Goal: Task Accomplishment & Management: Manage account settings

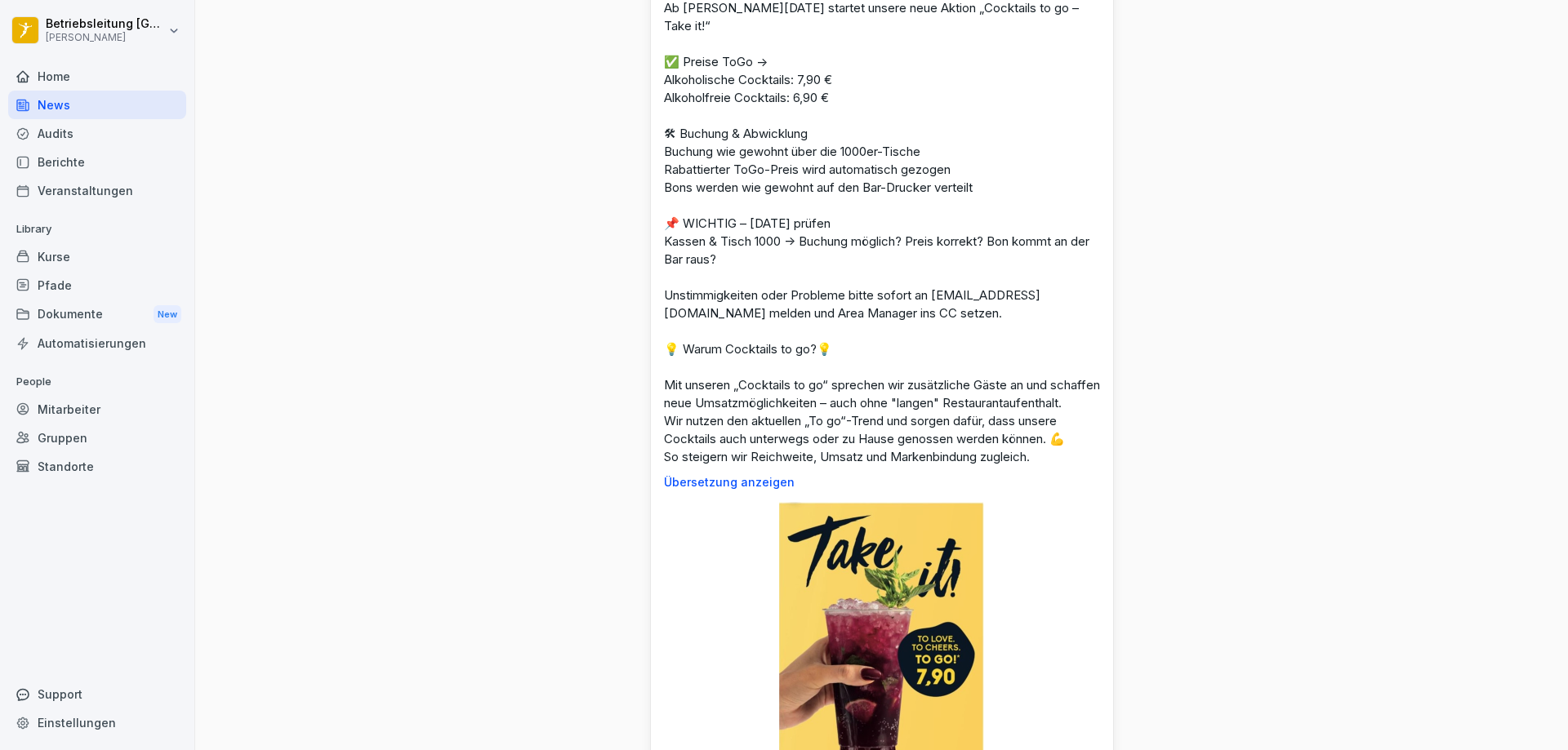
scroll to position [1550, 0]
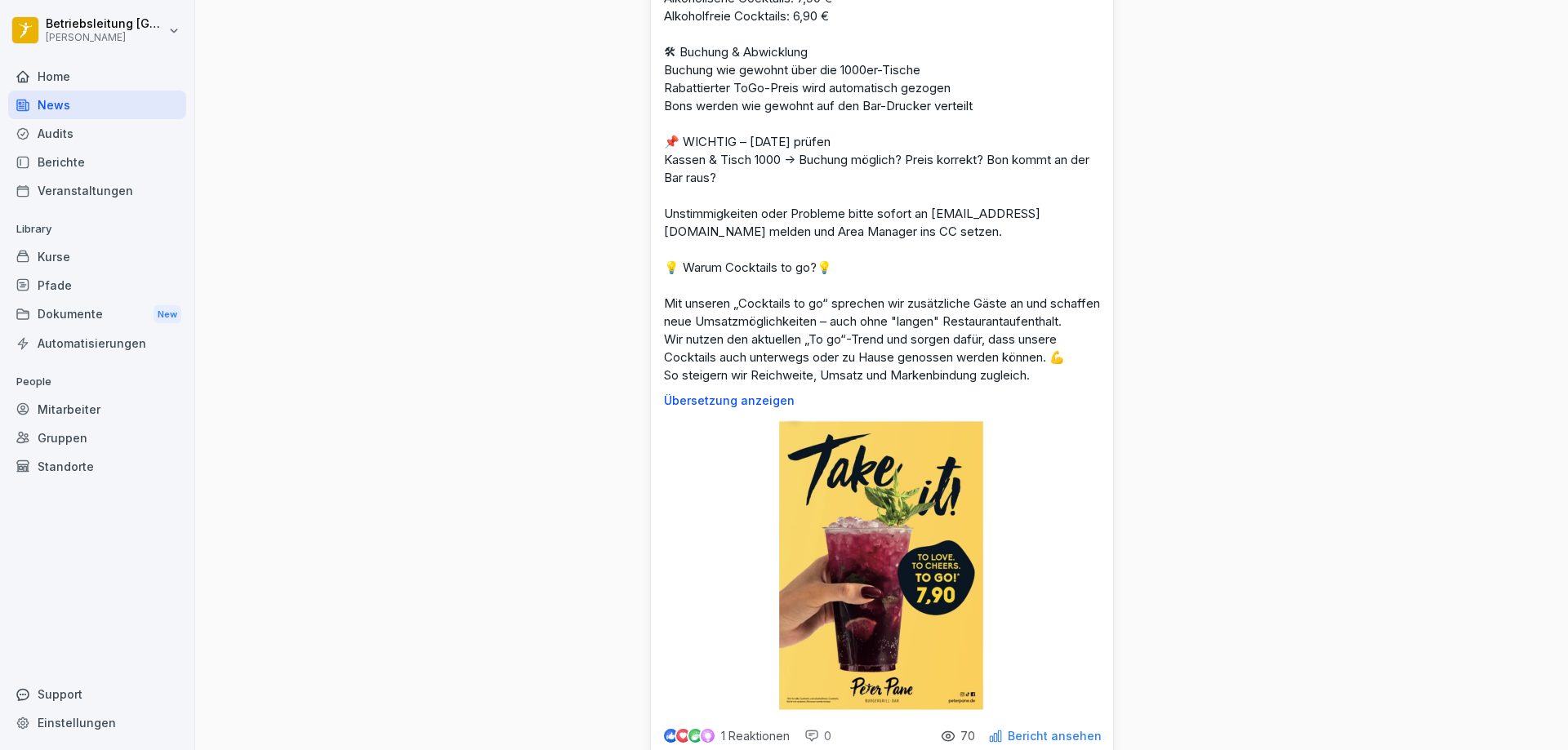
drag, startPoint x: 1178, startPoint y: 314, endPoint x: 1190, endPoint y: 181, distance: 133.5
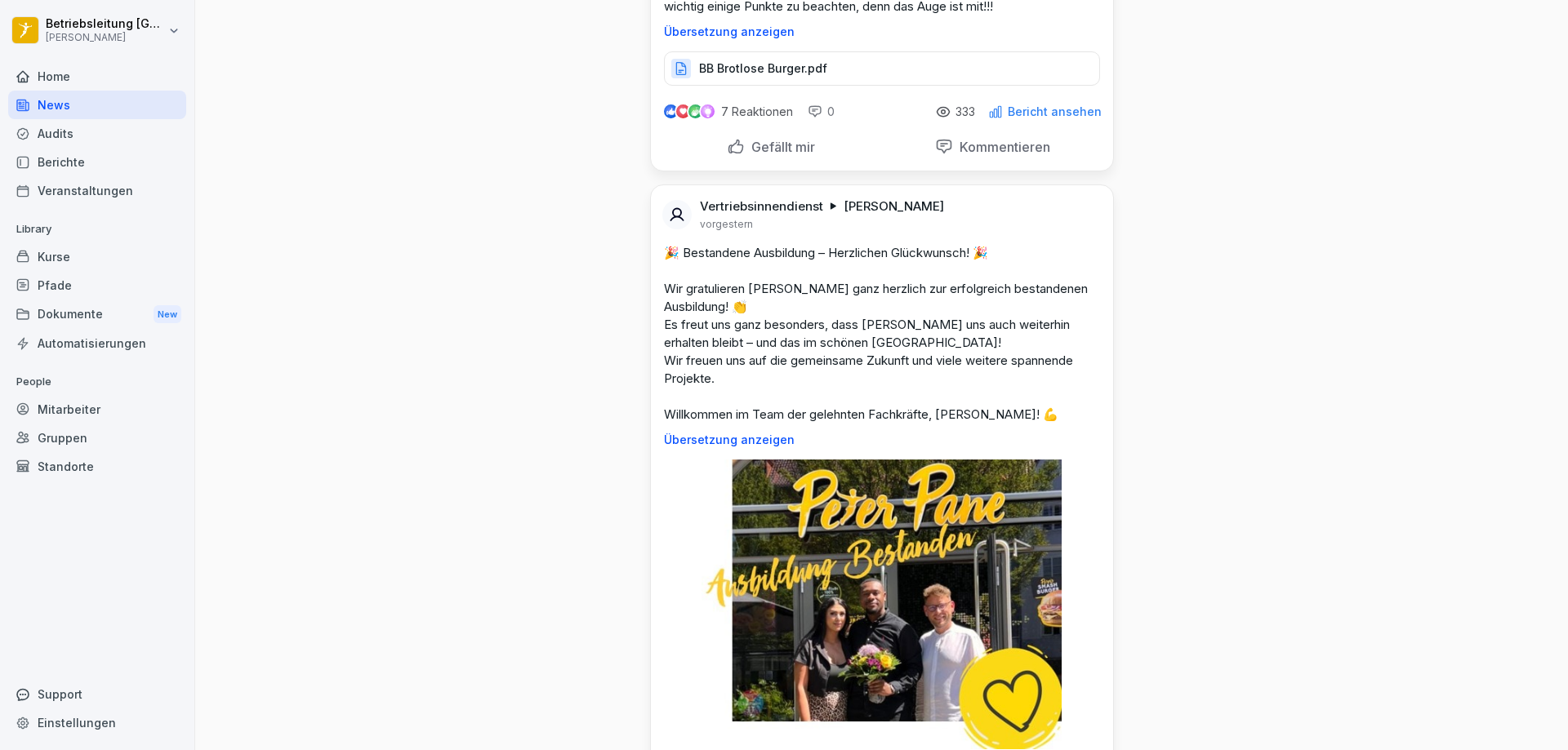
scroll to position [3346, 0]
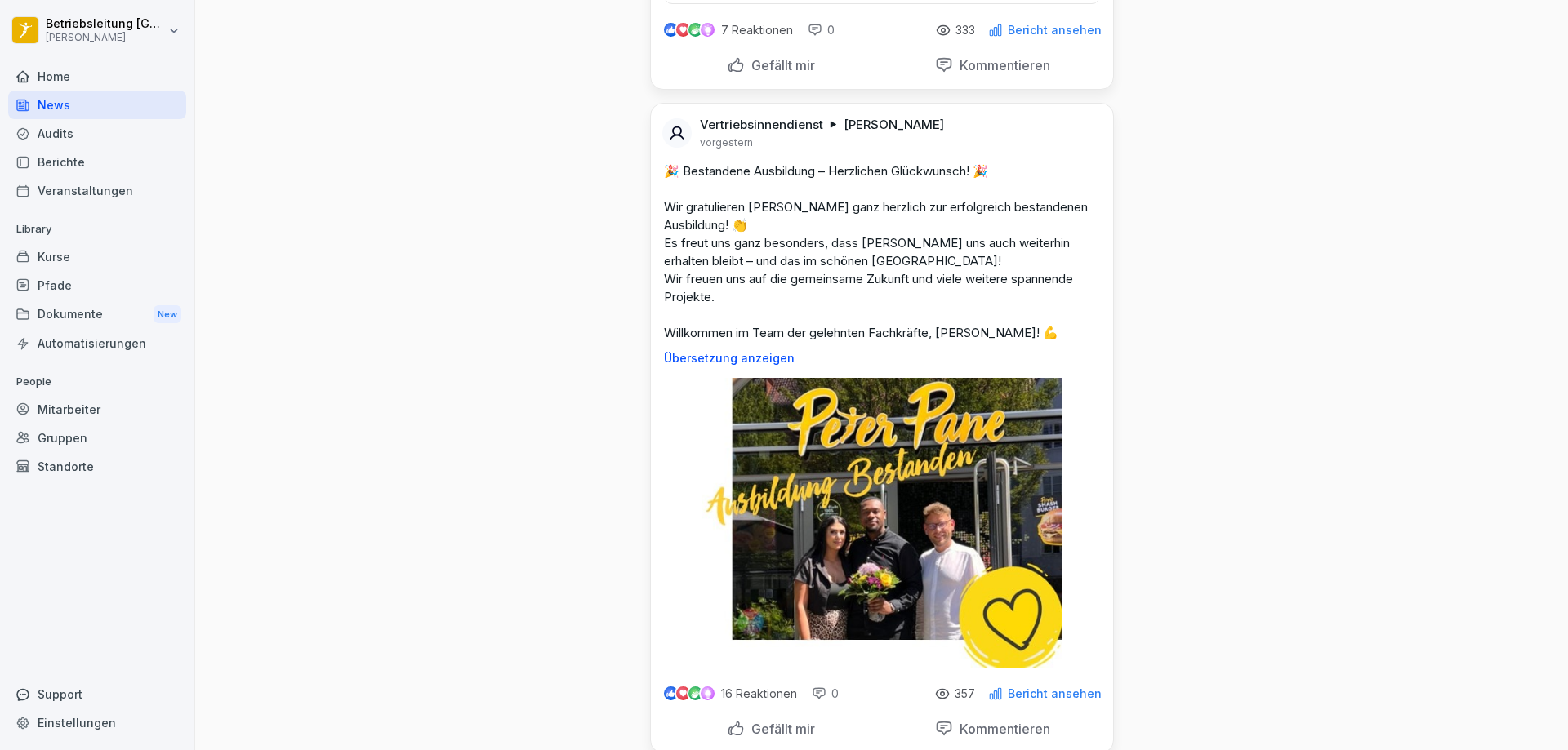
drag, startPoint x: 1190, startPoint y: 181, endPoint x: 1191, endPoint y: 97, distance: 84.0
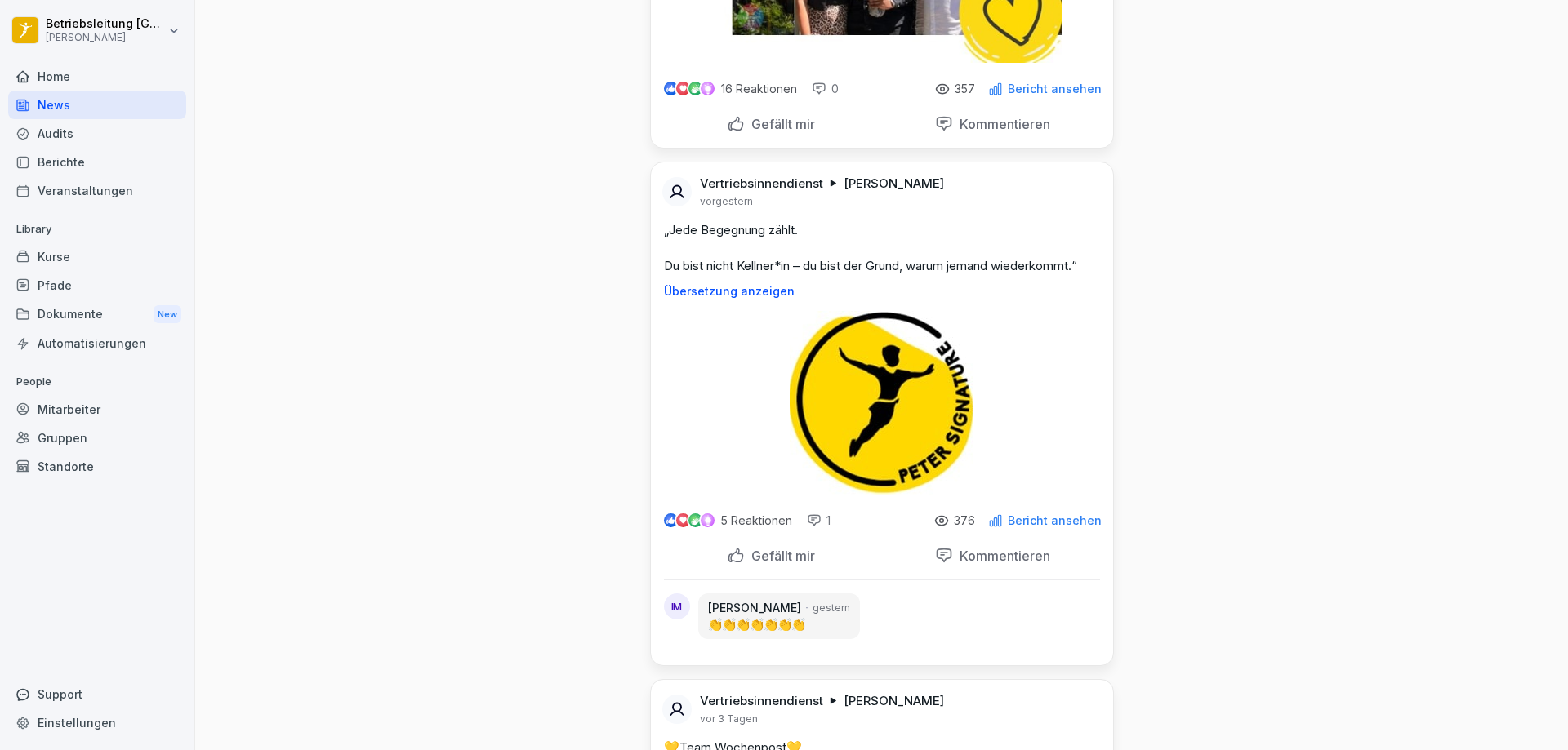
scroll to position [3999, 0]
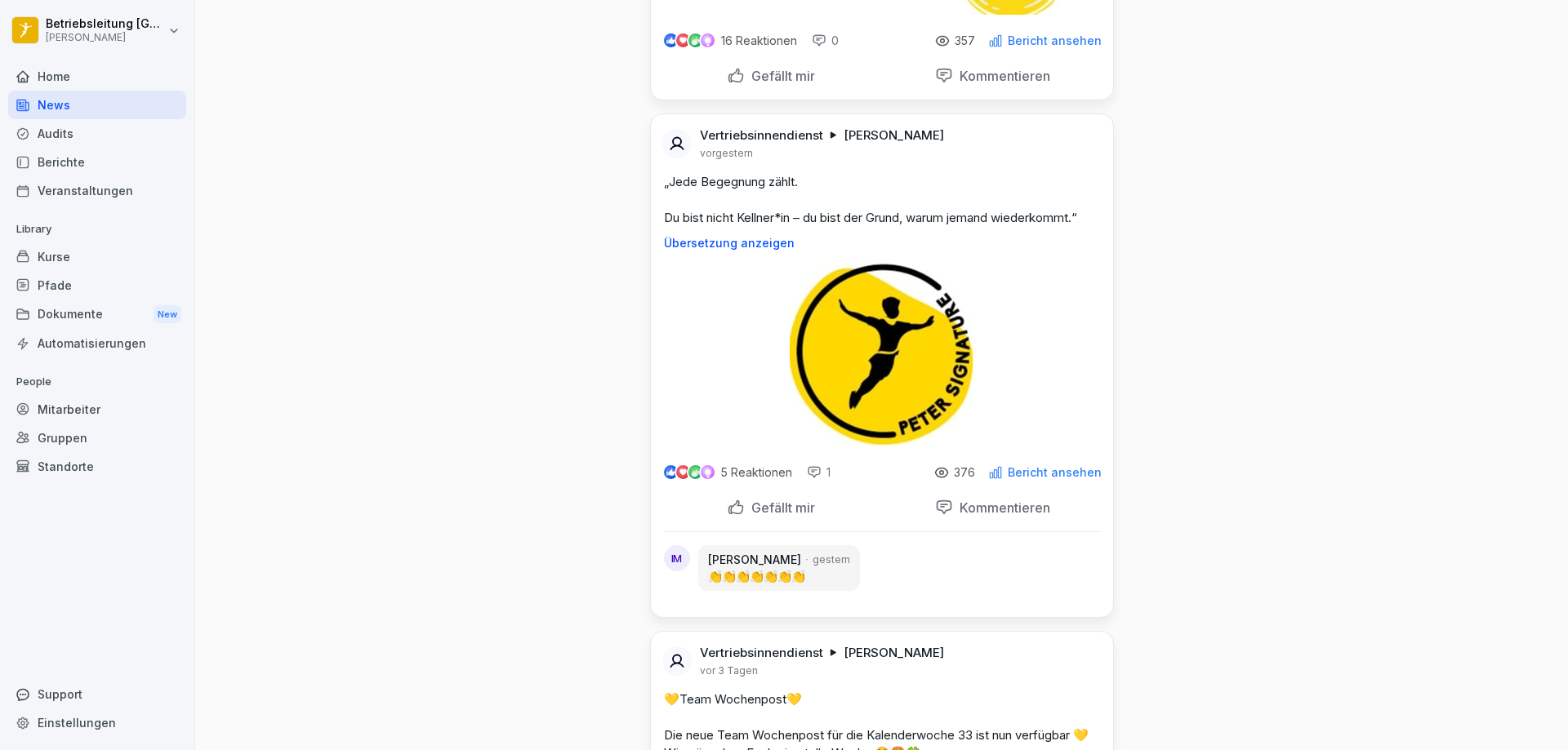
drag, startPoint x: 1182, startPoint y: 265, endPoint x: 1172, endPoint y: 190, distance: 75.7
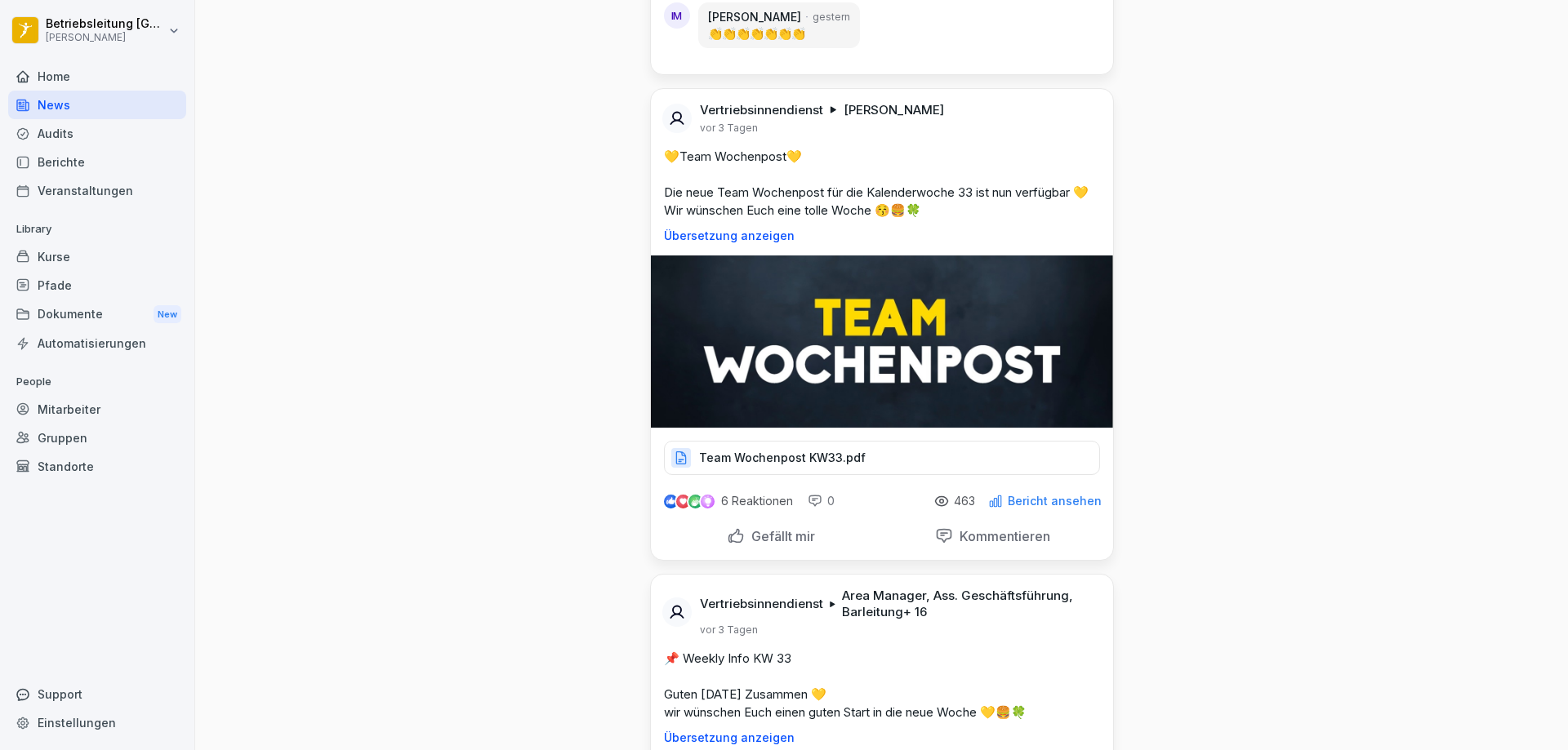
scroll to position [4570, 0]
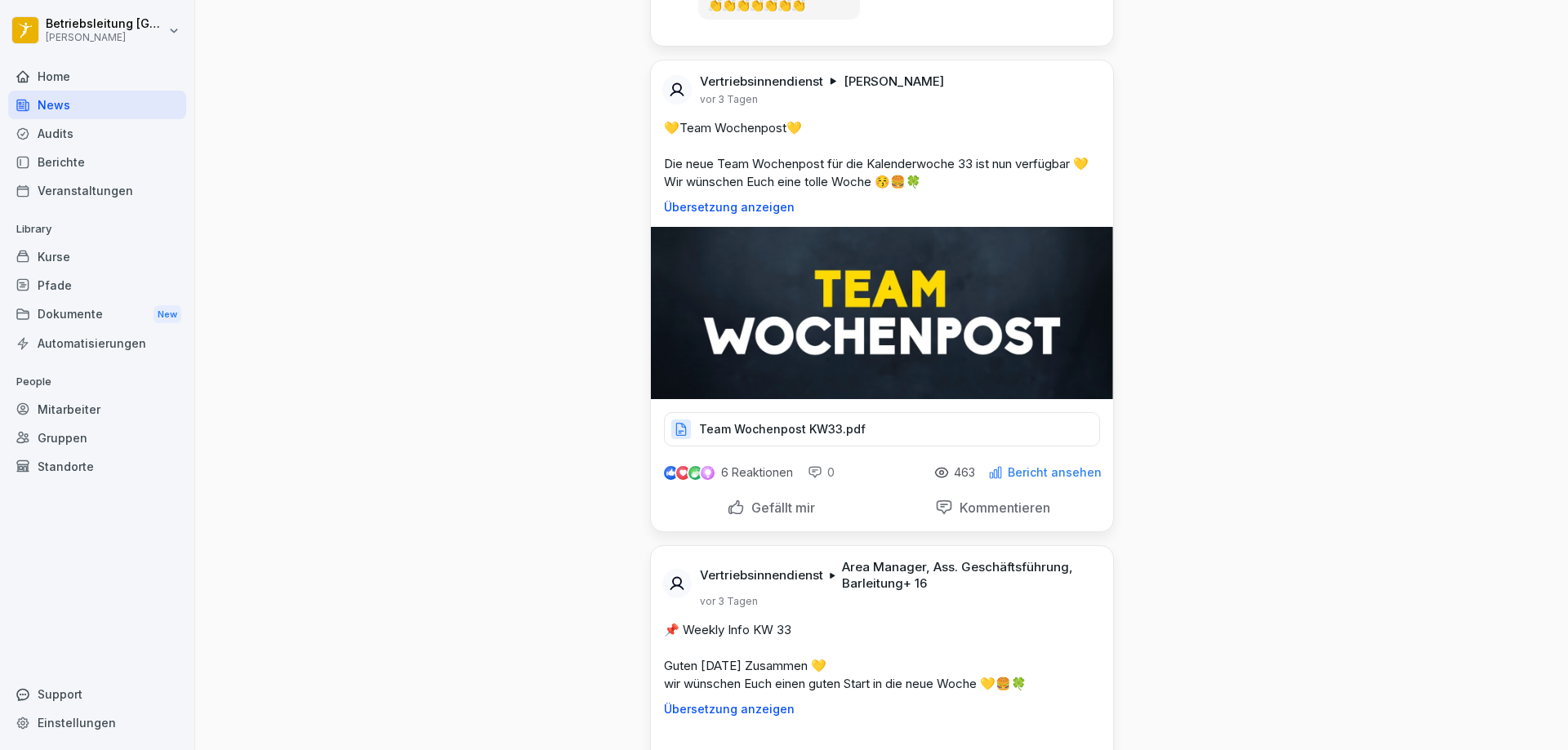
click at [828, 437] on p "Team Wochenpost KW33.pdf" at bounding box center [782, 429] width 166 height 16
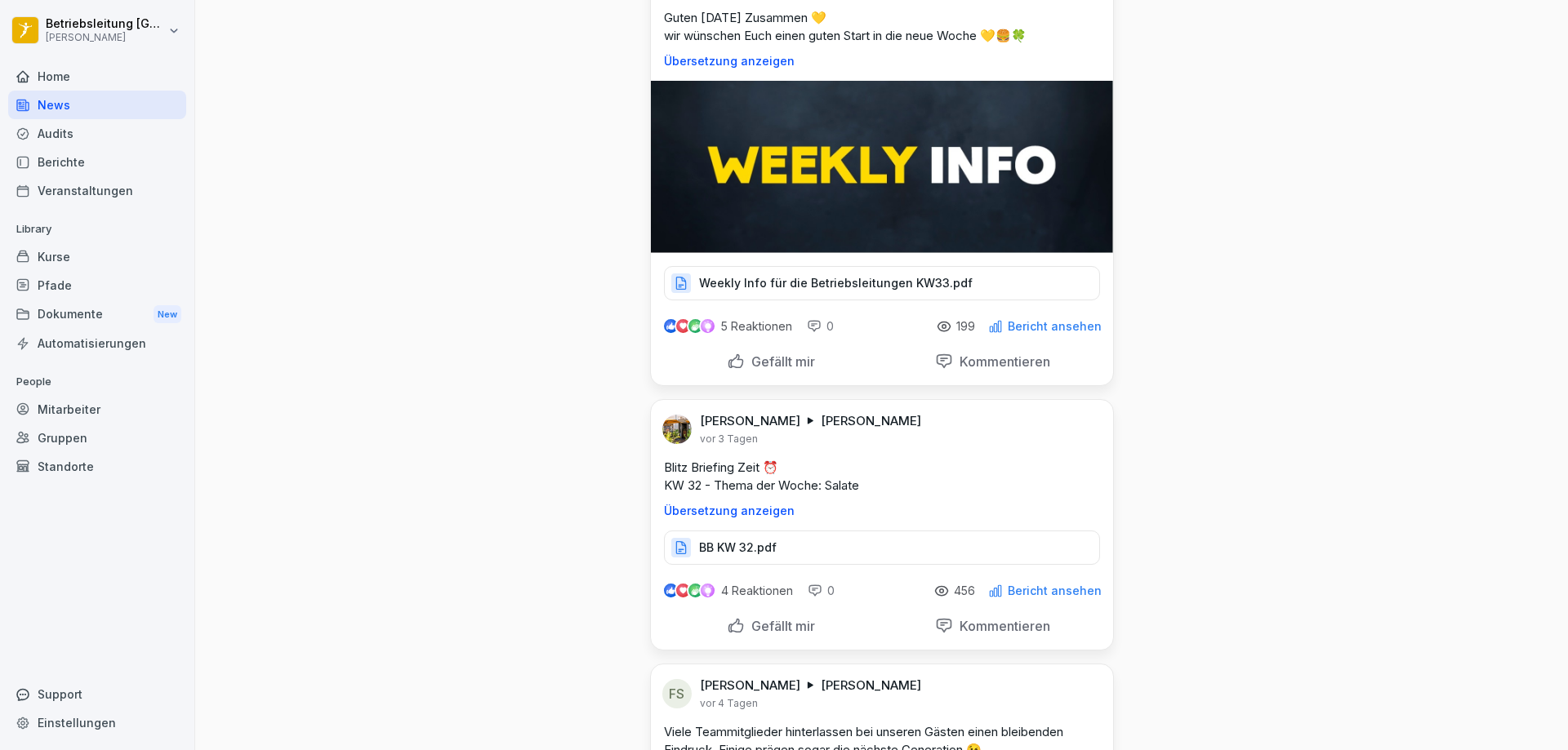
scroll to position [5223, 0]
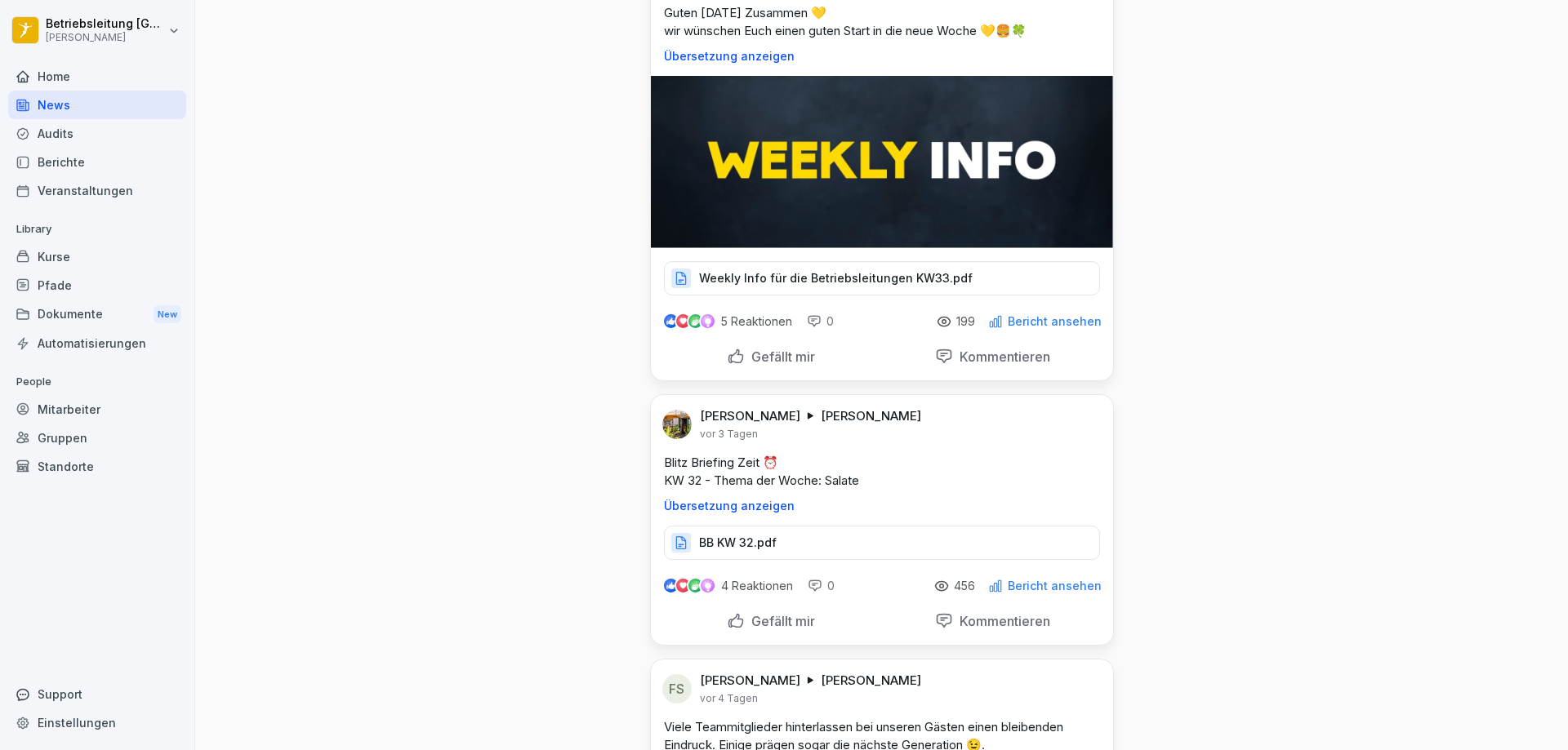
click at [794, 287] on p "Weekly Info für die Betriebsleitungen KW33.pdf" at bounding box center [835, 278] width 273 height 16
click at [800, 287] on p "Weekly Info für die Betriebsleitungen KW33.pdf" at bounding box center [835, 278] width 273 height 16
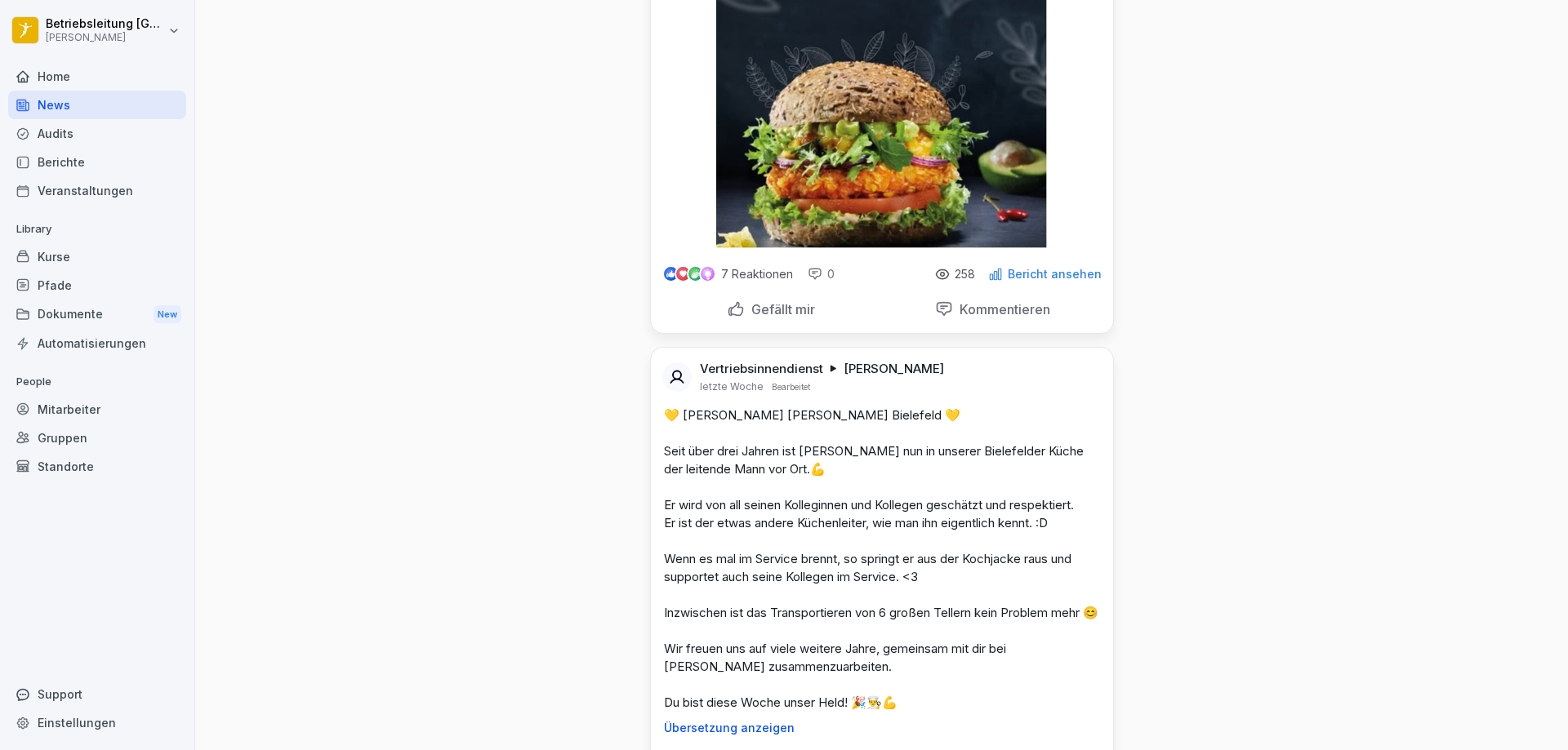
scroll to position [11426, 0]
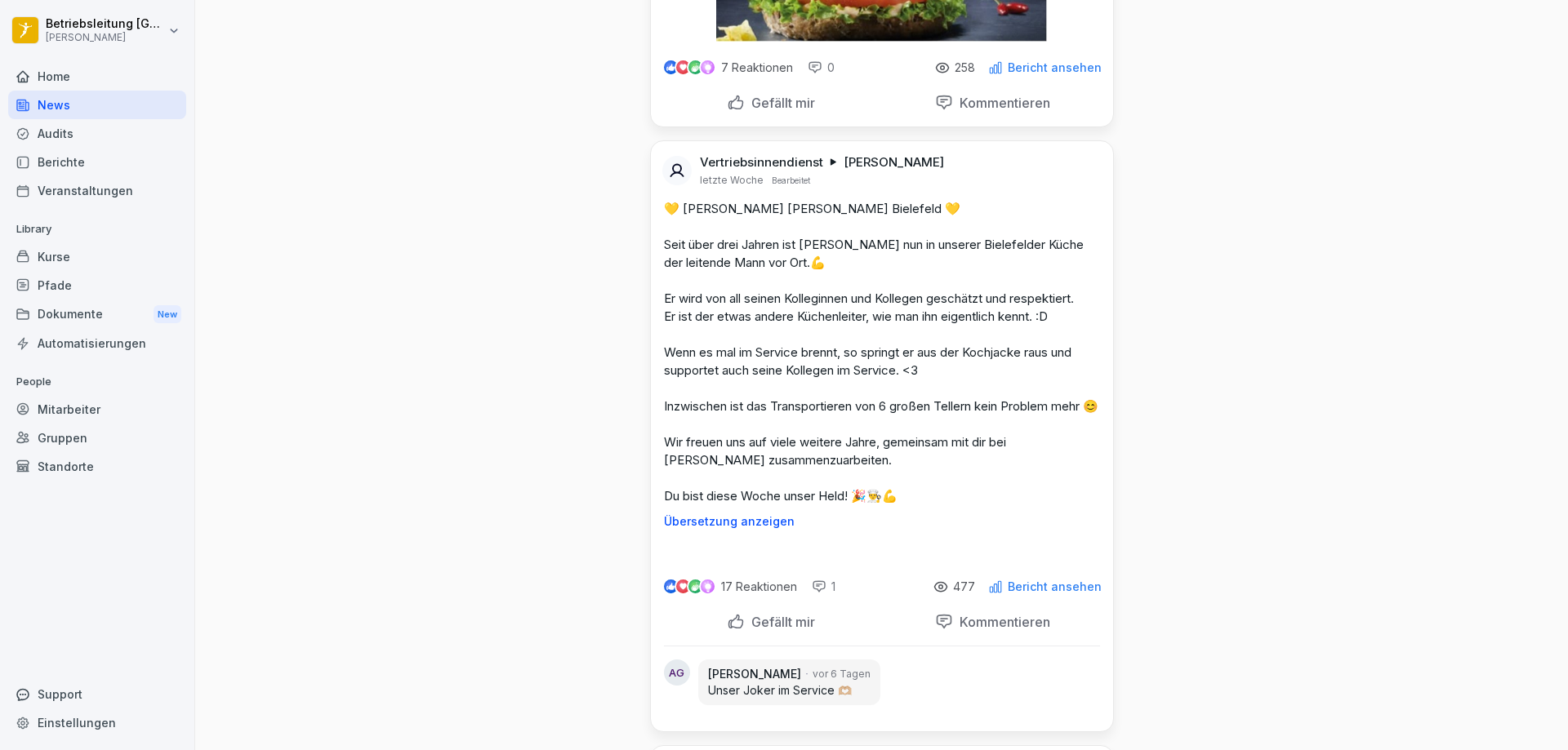
click at [72, 170] on div "Berichte" at bounding box center [97, 161] width 178 height 29
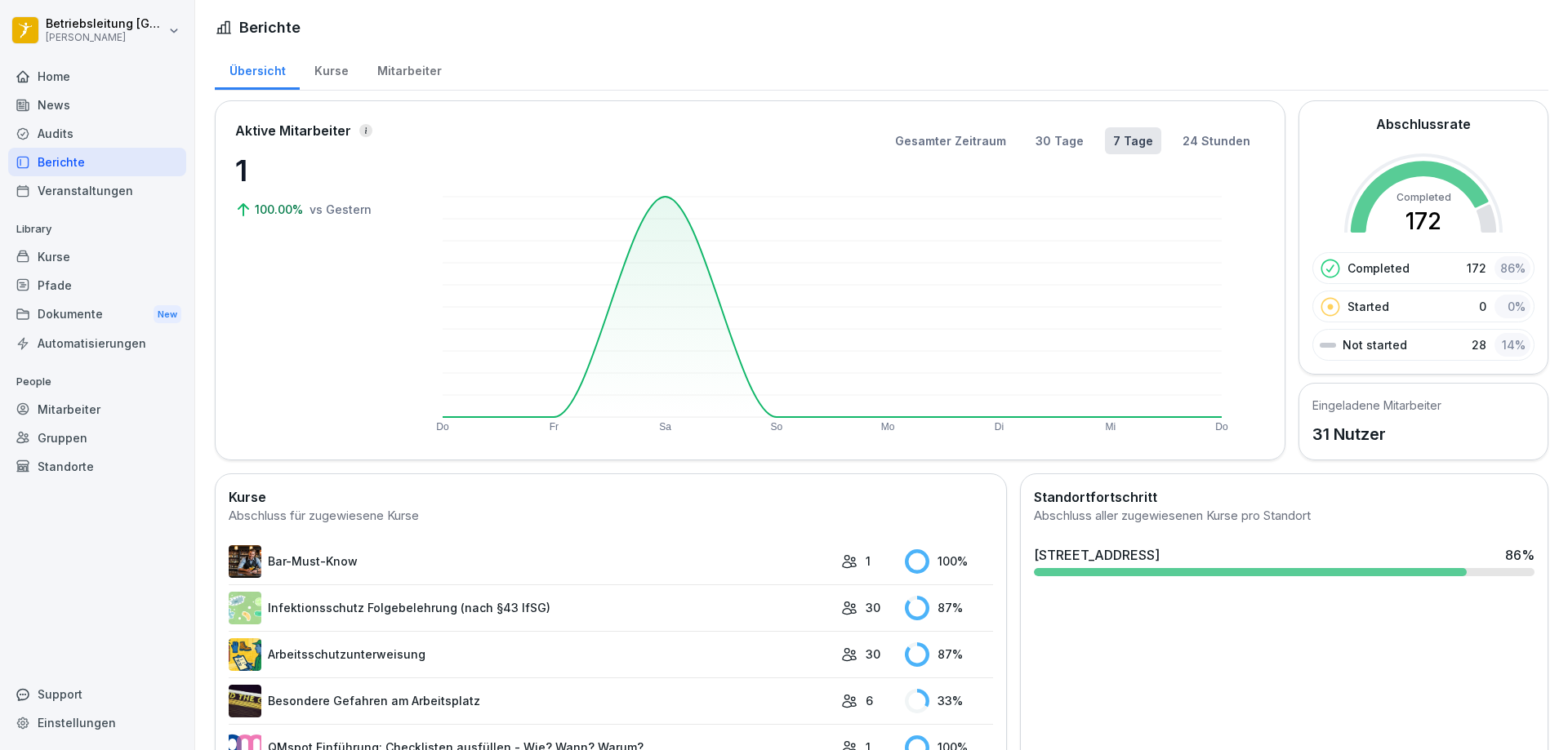
click at [420, 64] on div "Mitarbeiter" at bounding box center [409, 69] width 93 height 42
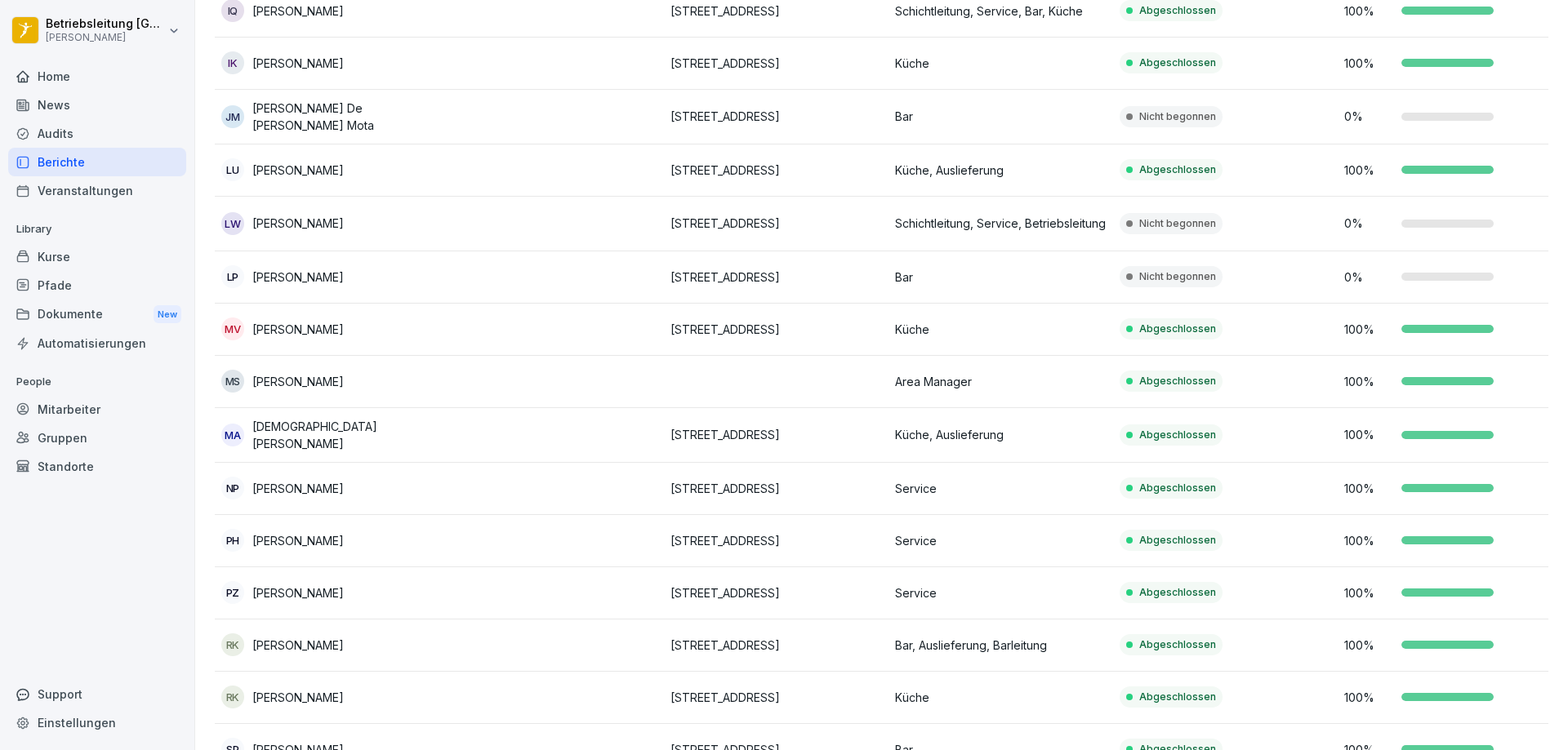
scroll to position [850, 0]
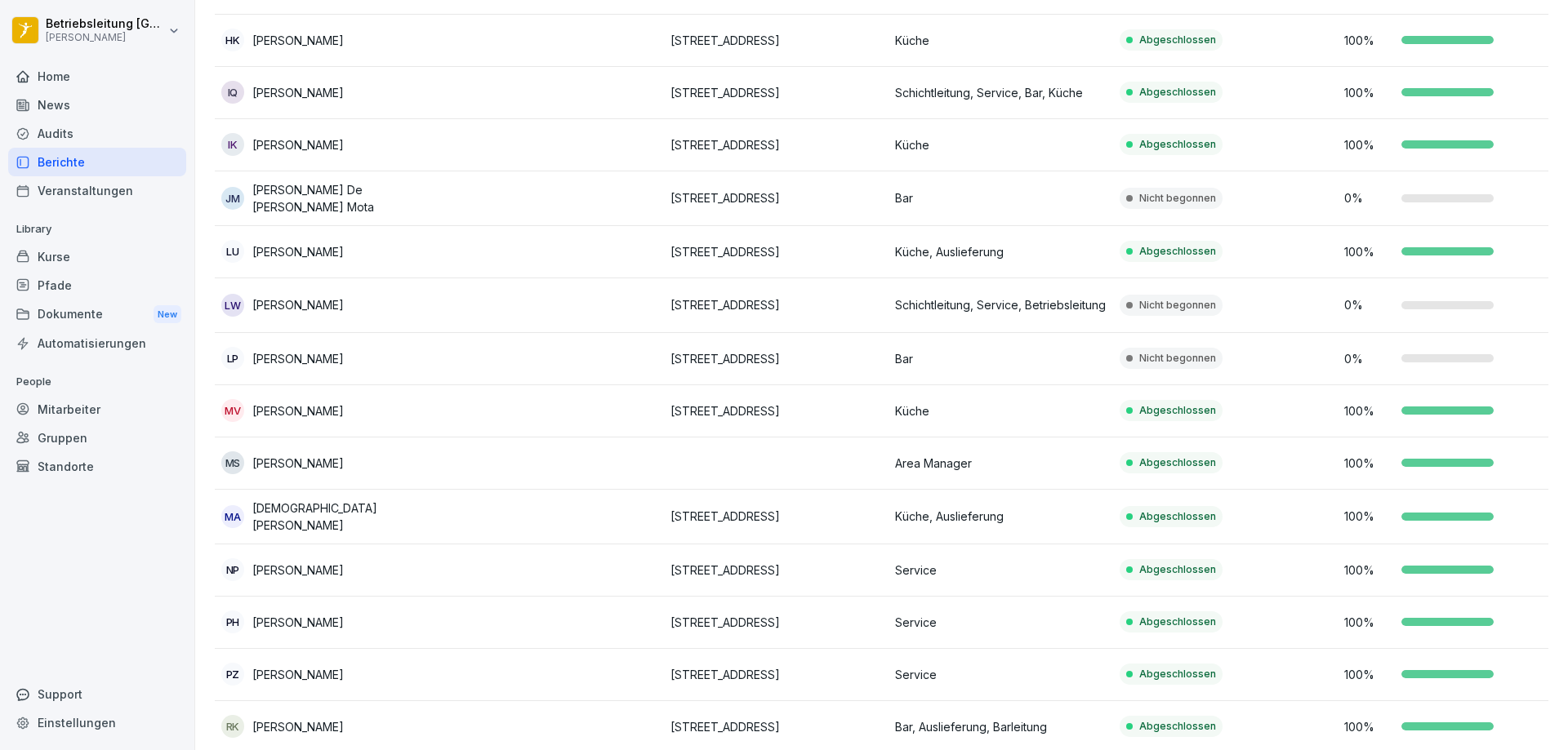
click at [612, 350] on td at bounding box center [551, 359] width 225 height 52
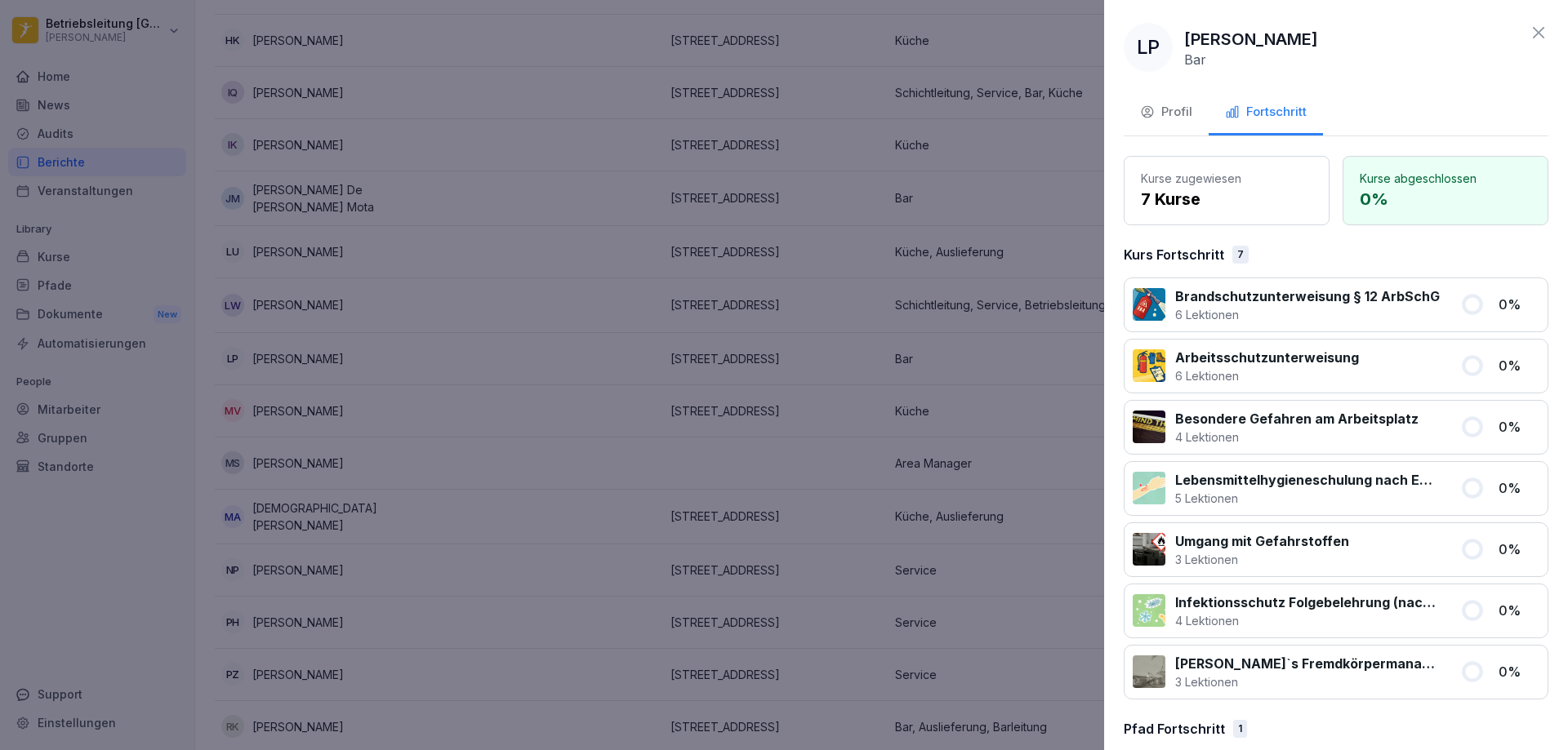
click at [611, 351] on div at bounding box center [784, 375] width 1568 height 750
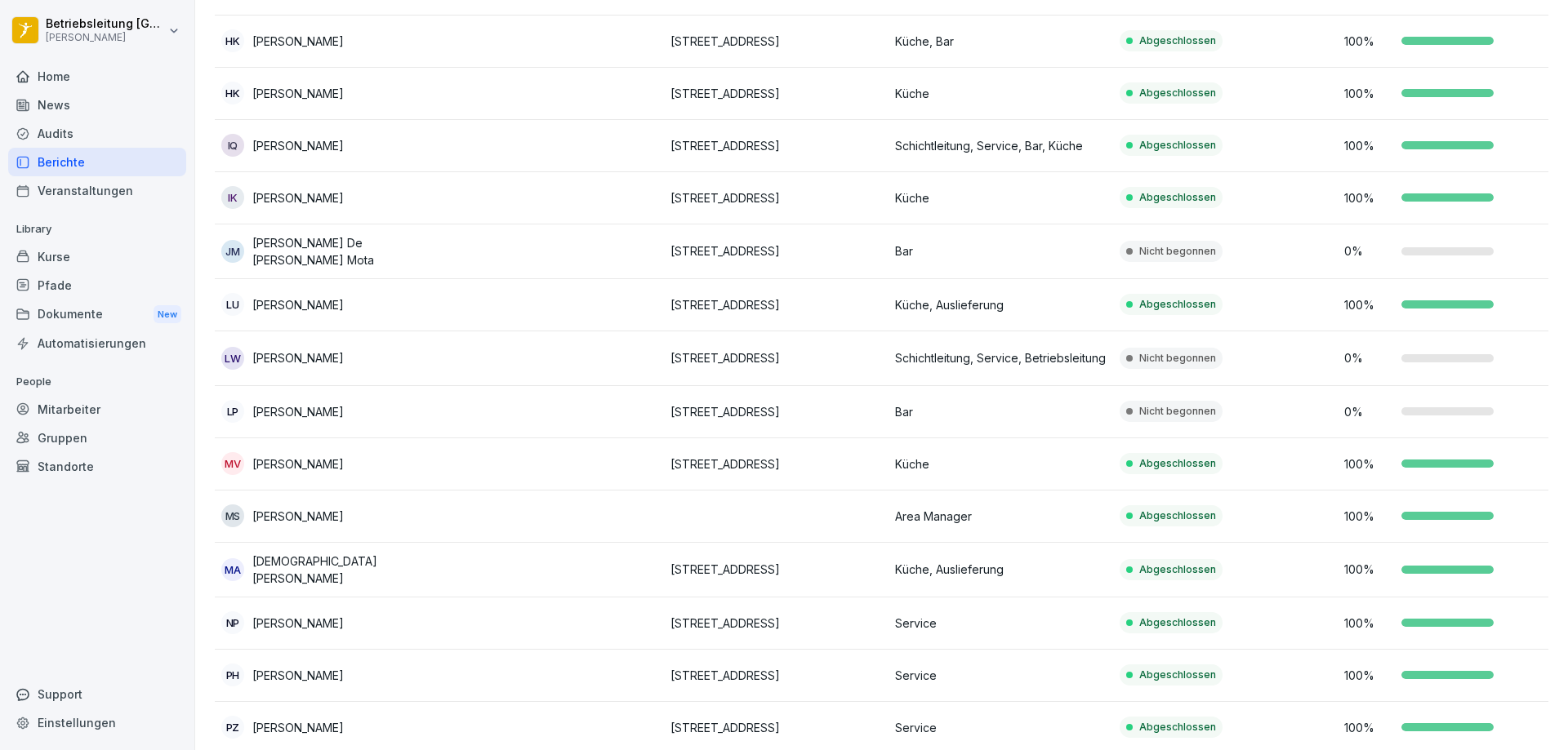
scroll to position [769, 0]
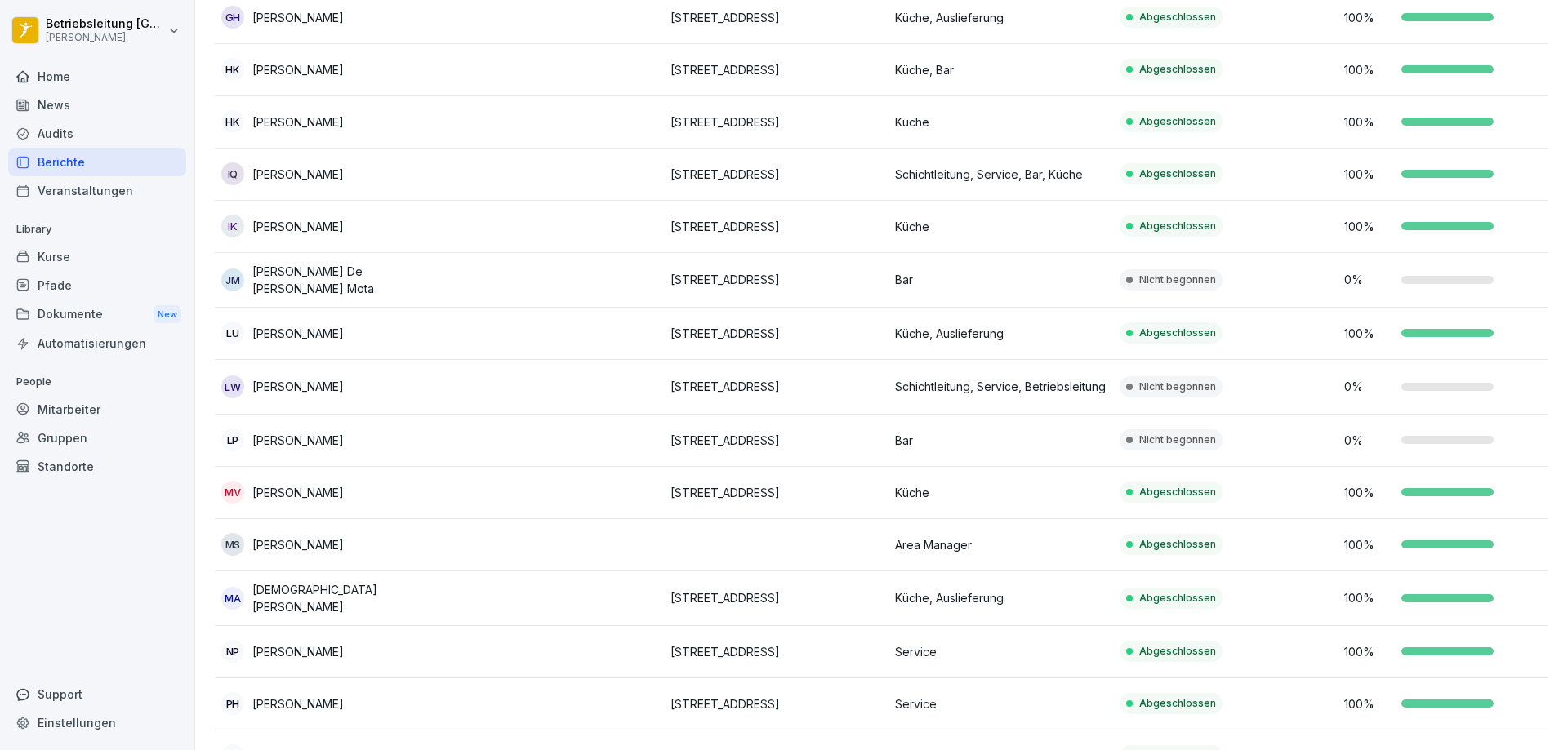
click at [343, 378] on p "Leon-Mohammed Von Wiczk-Borzyskowski" at bounding box center [298, 386] width 91 height 17
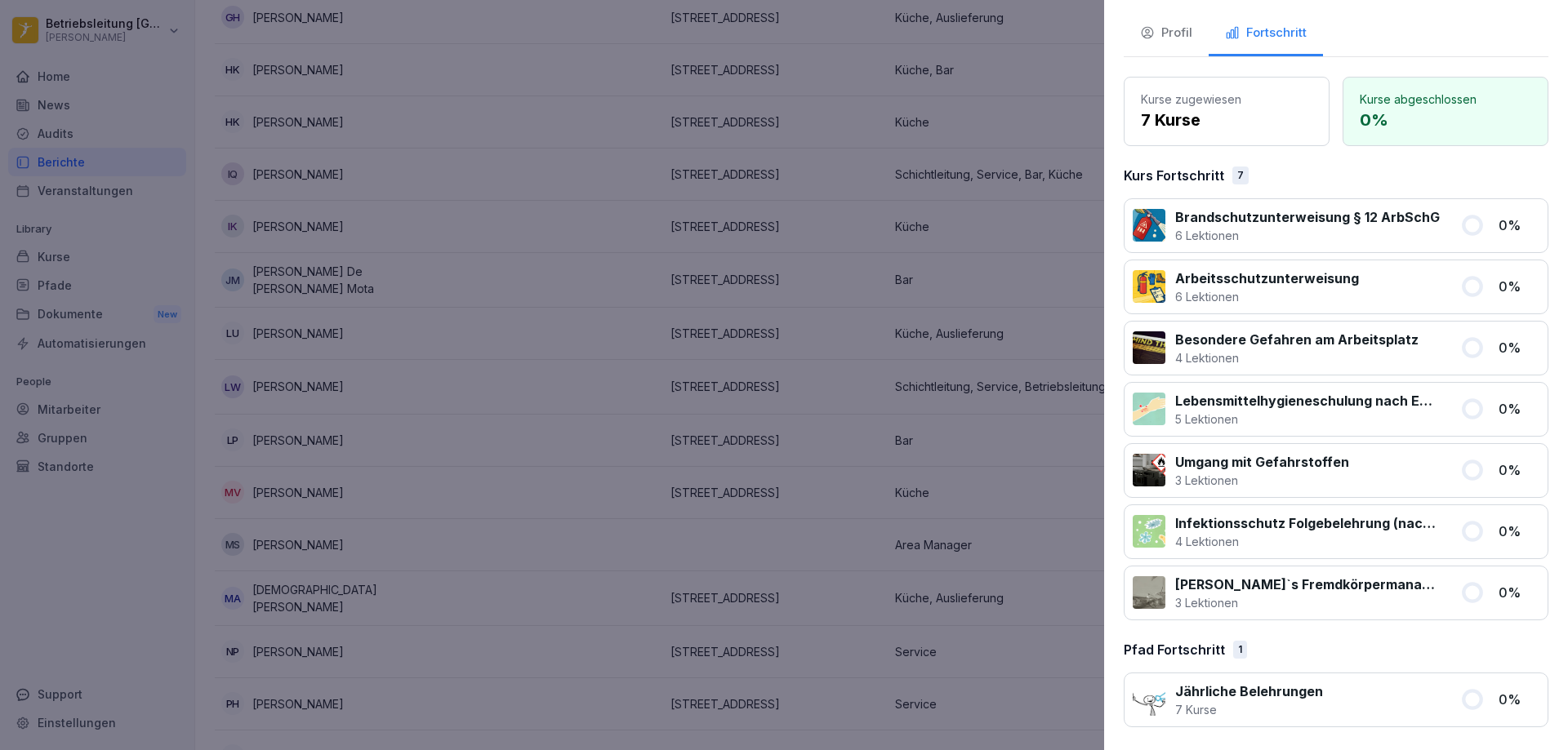
scroll to position [96, 0]
click at [1186, 40] on div "Profil" at bounding box center [1165, 33] width 52 height 19
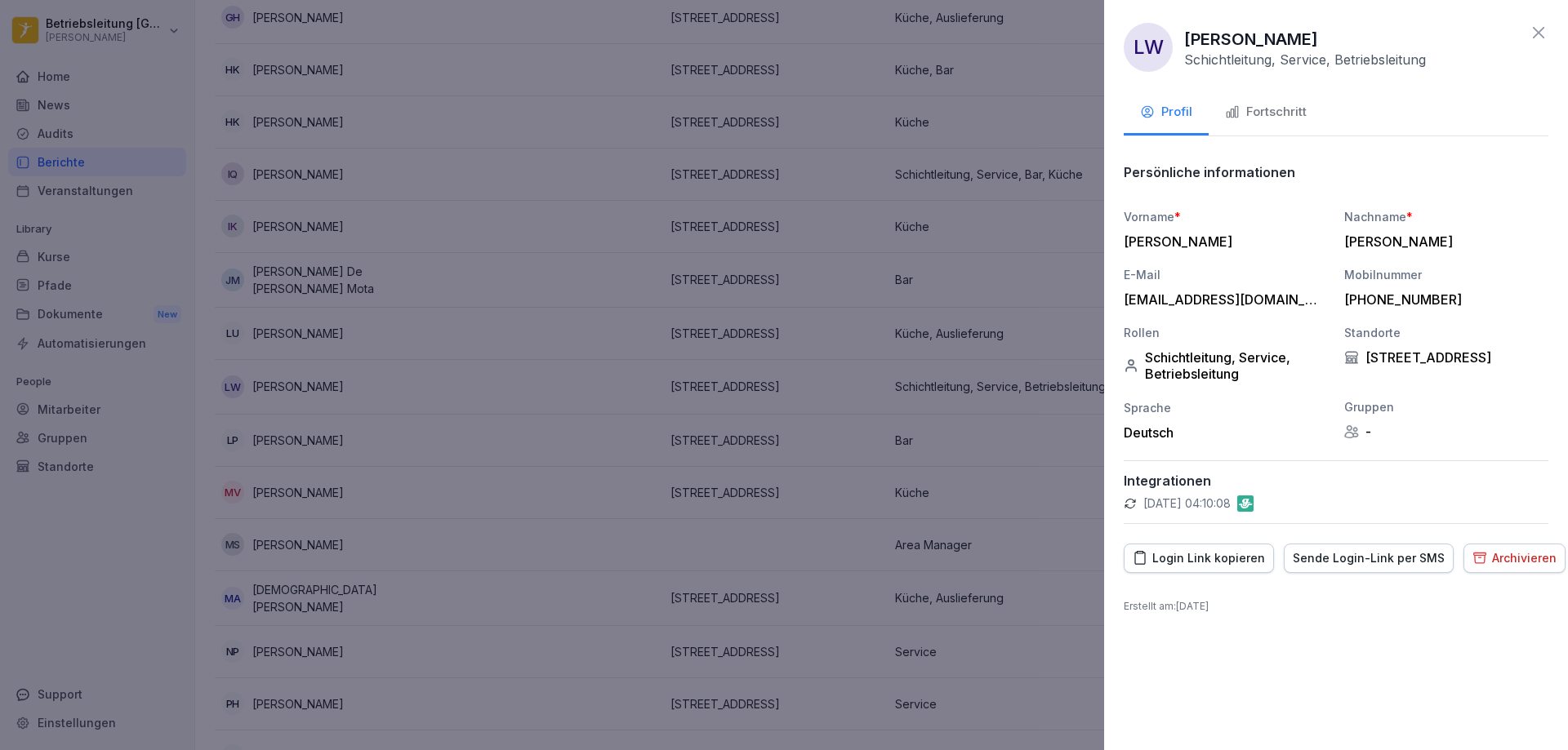
scroll to position [0, 0]
click at [1511, 567] on div "Archivieren" at bounding box center [1514, 558] width 84 height 18
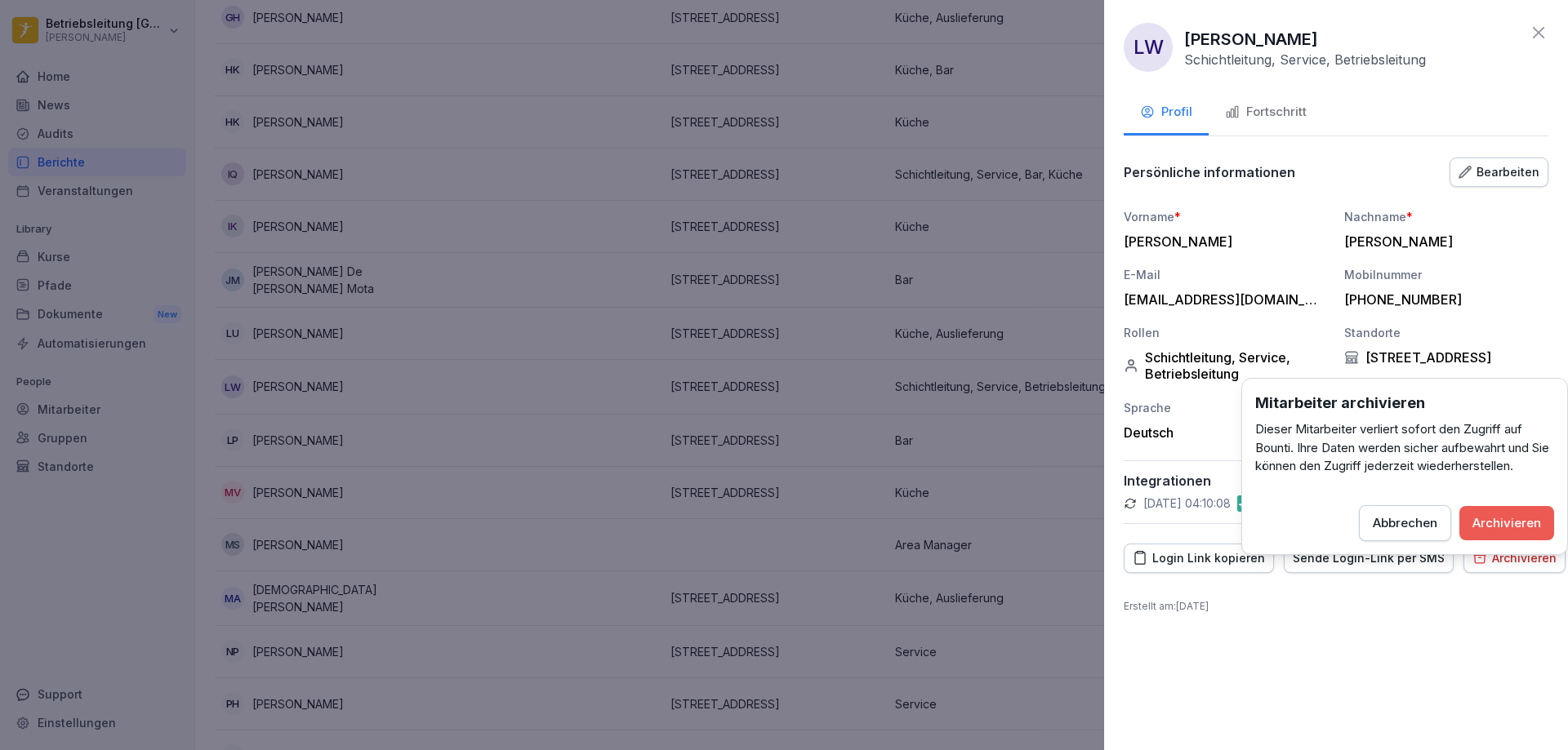
click at [1508, 519] on div "Archivieren" at bounding box center [1506, 523] width 68 height 18
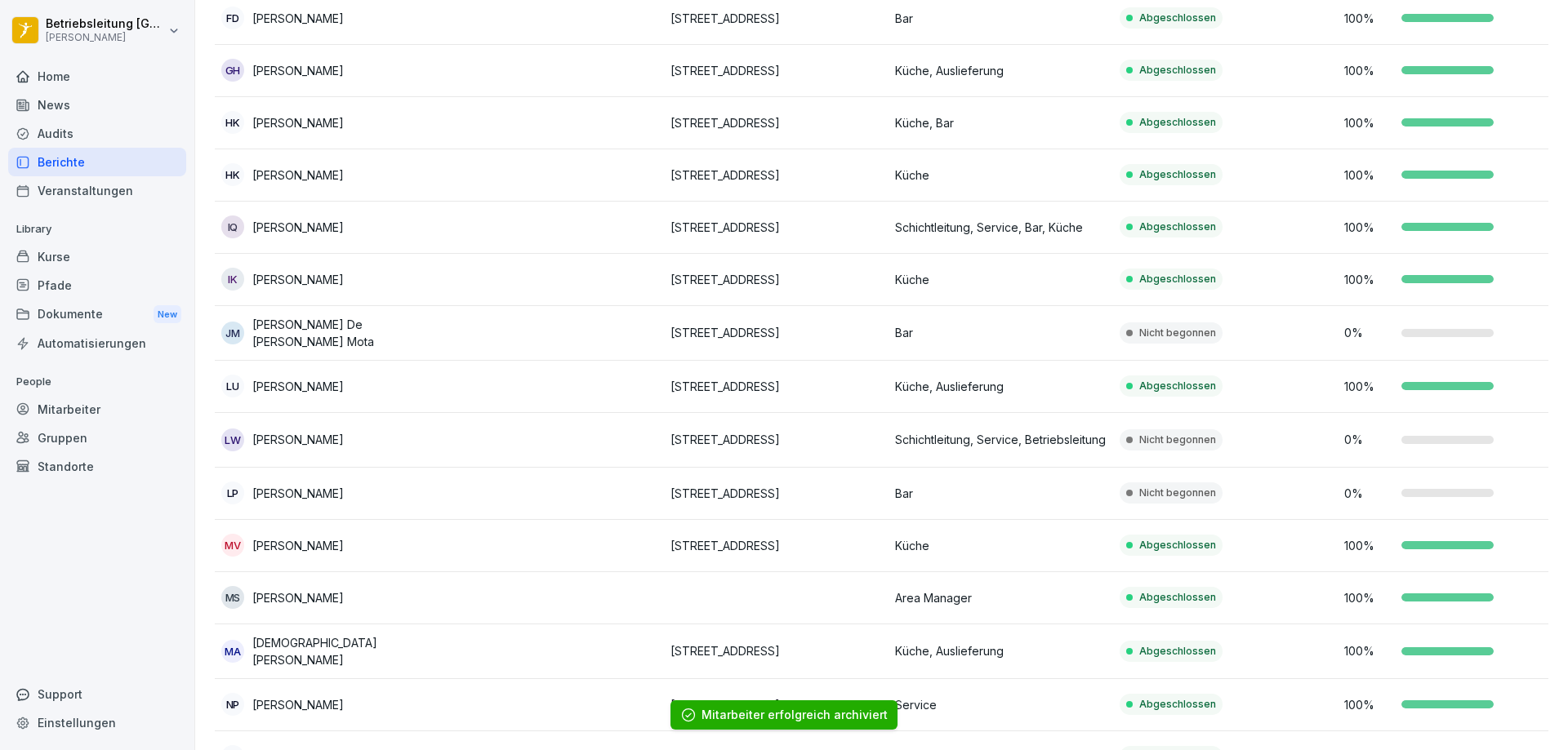
scroll to position [688, 0]
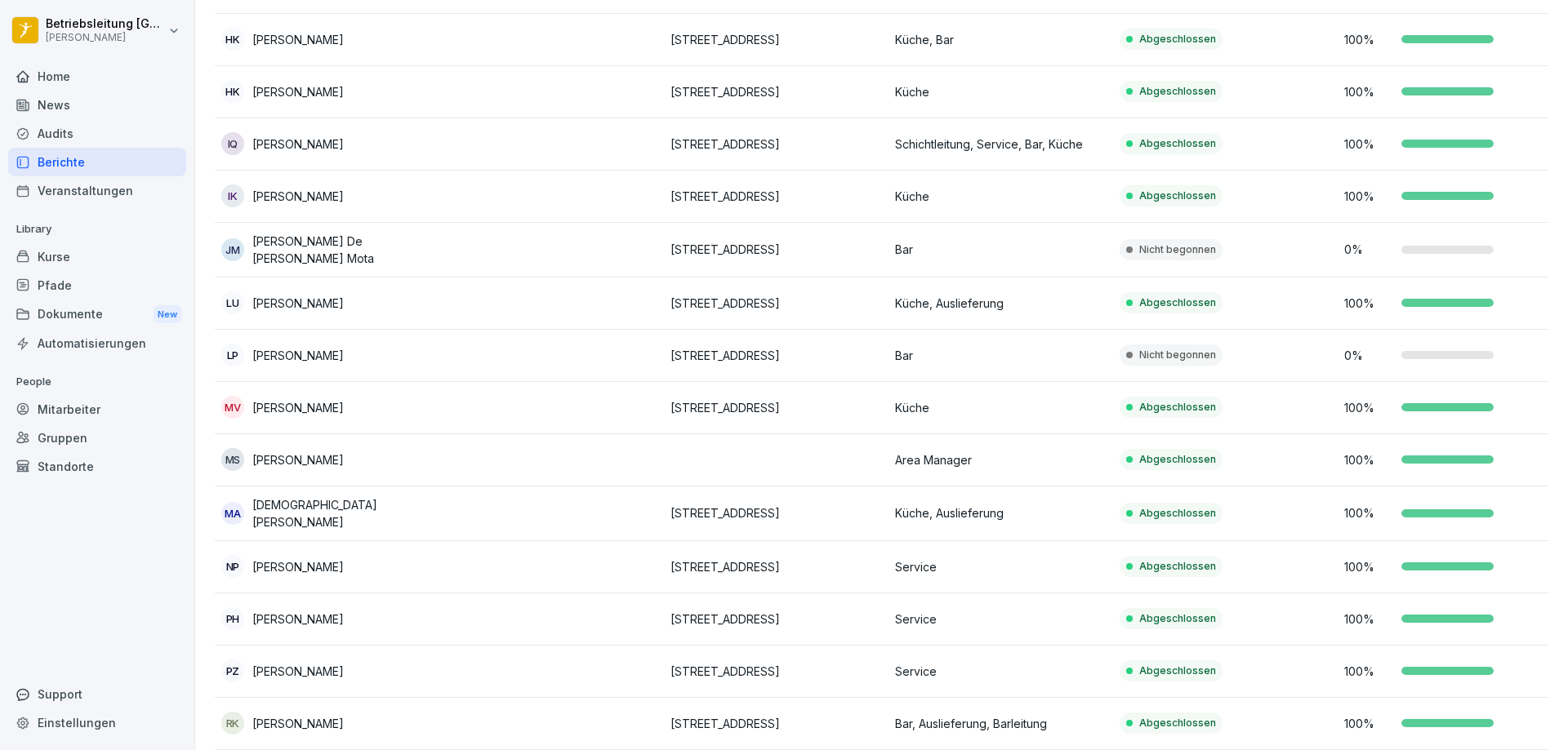
scroll to position [796, 0]
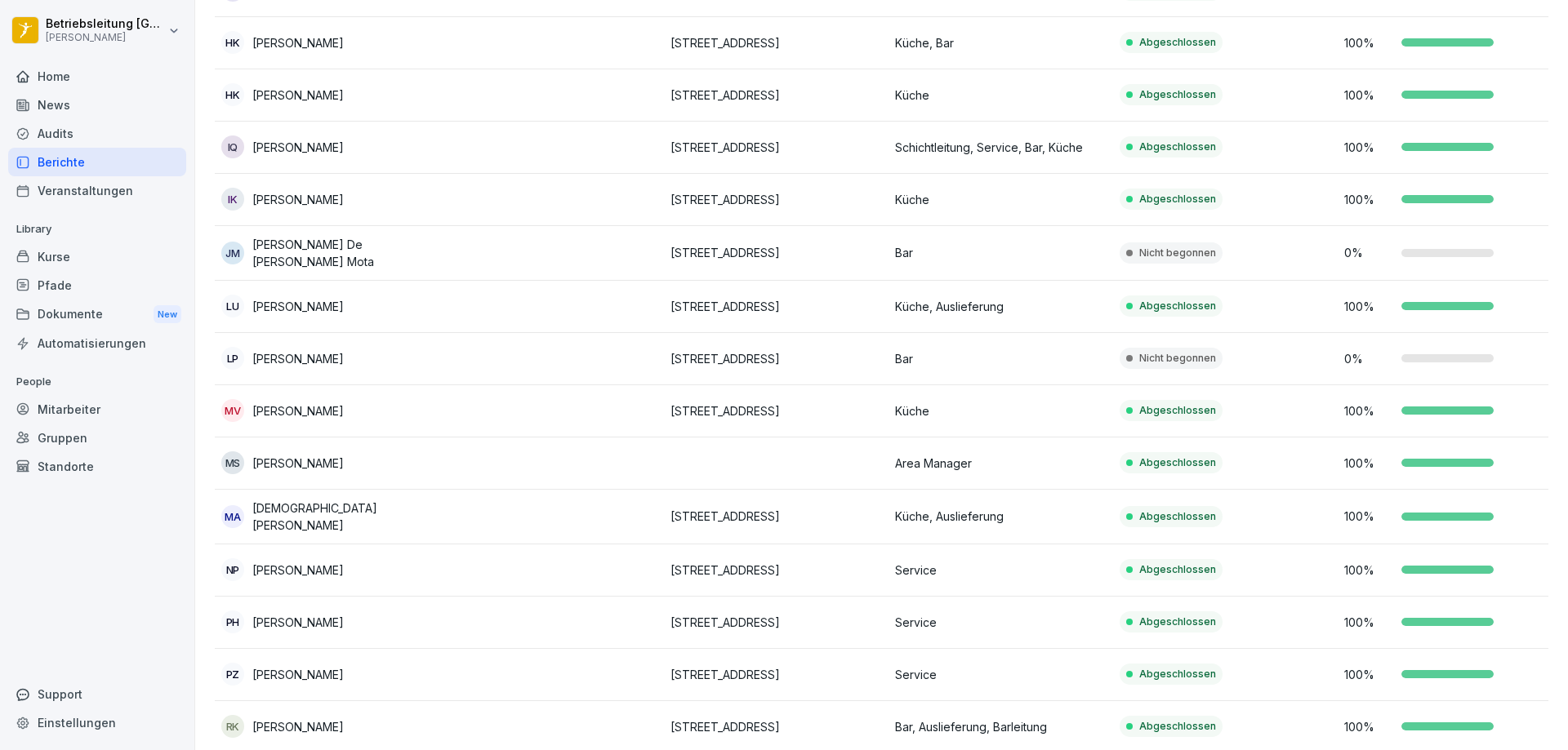
click at [482, 251] on td at bounding box center [551, 252] width 225 height 54
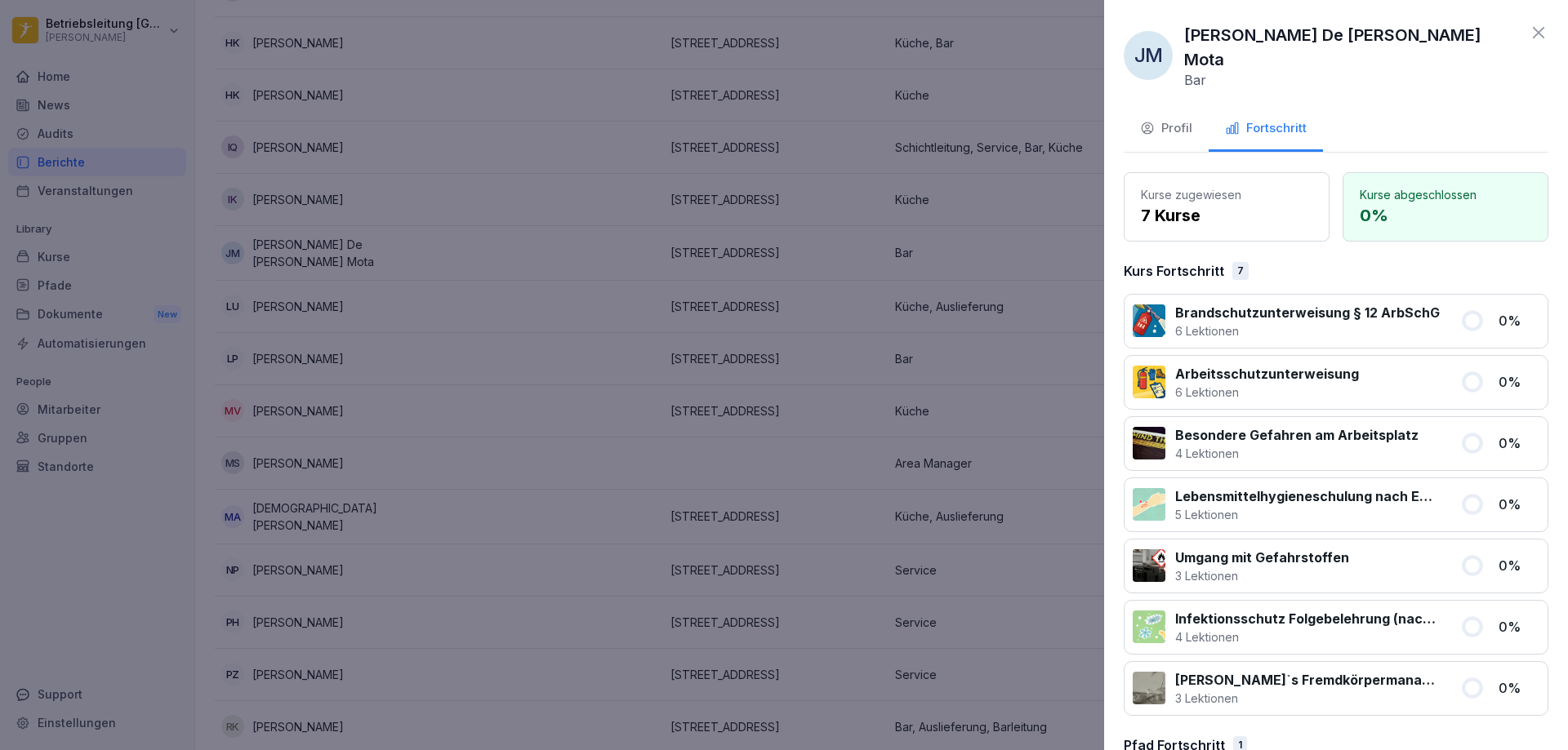
click at [482, 251] on div at bounding box center [784, 375] width 1568 height 750
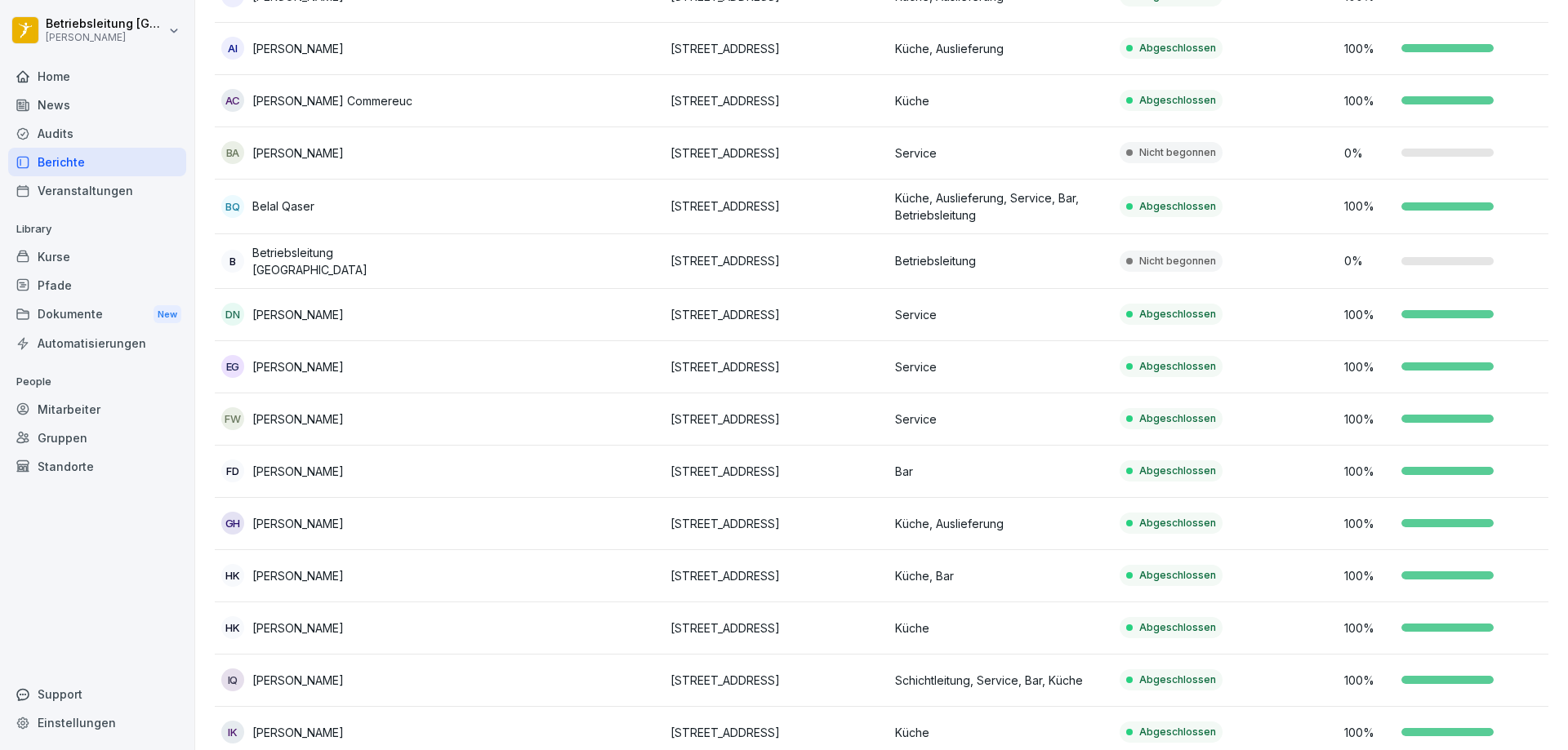
scroll to position [225, 0]
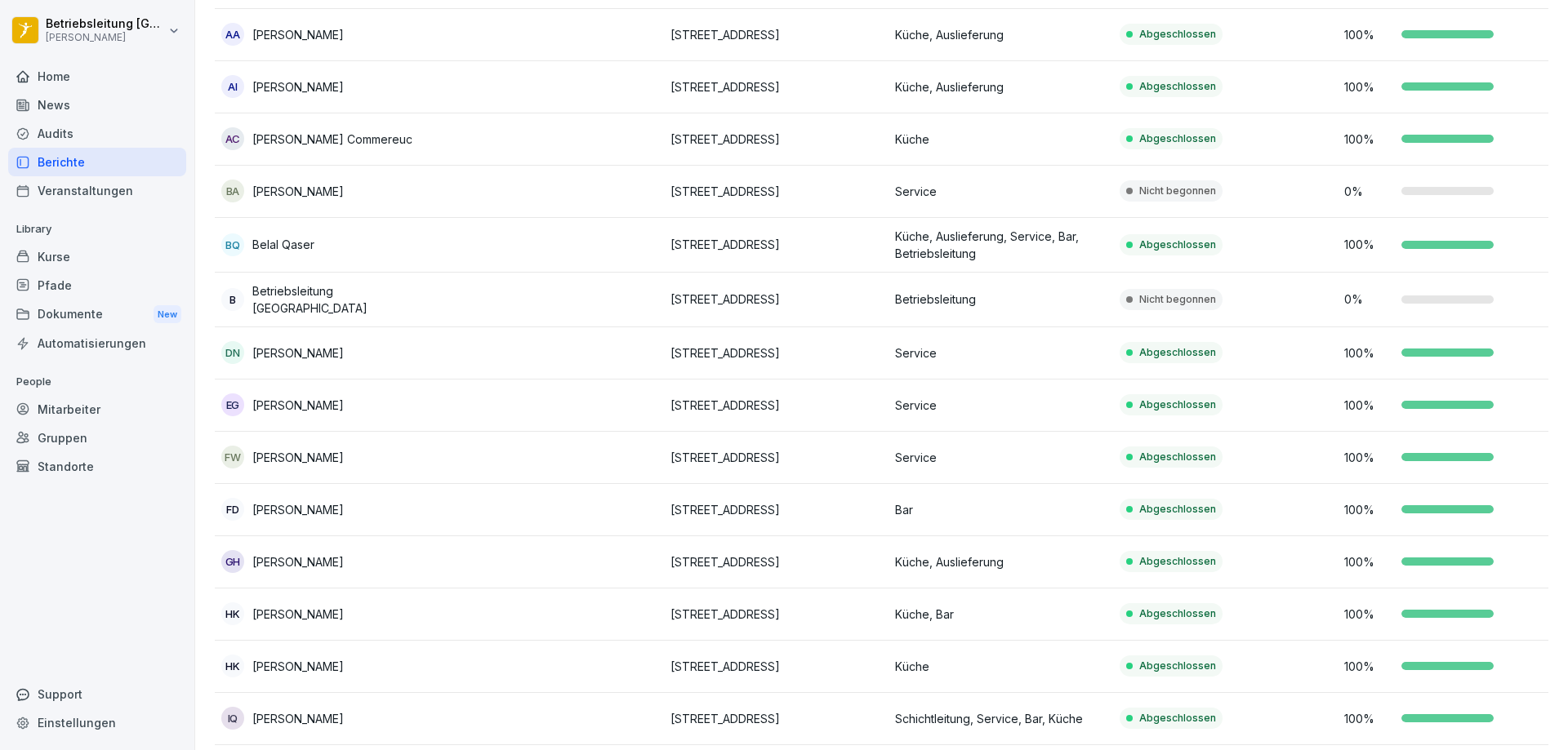
click at [376, 189] on div "BA [PERSON_NAME]" at bounding box center [328, 190] width 212 height 23
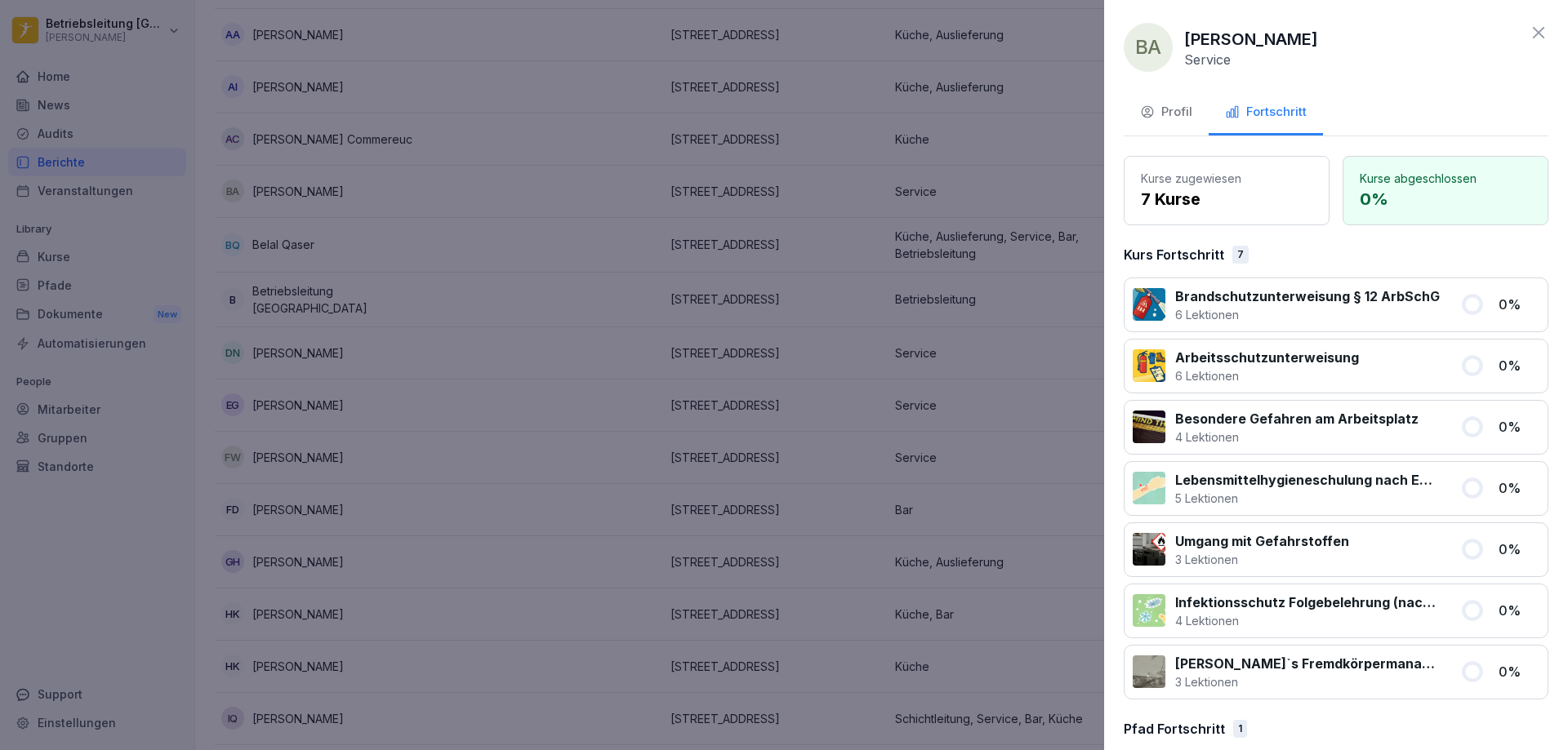
click at [524, 373] on div at bounding box center [784, 375] width 1568 height 750
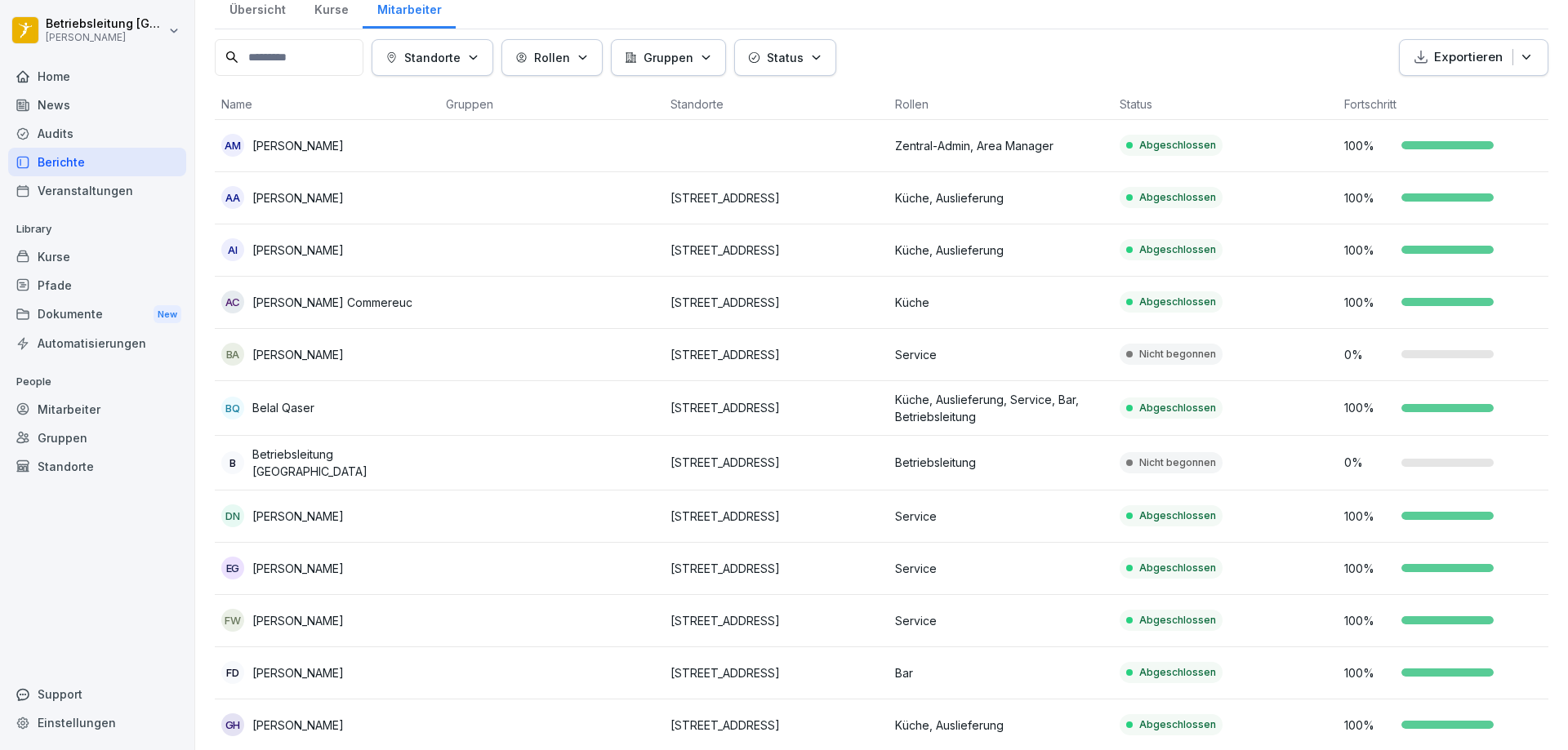
scroll to position [0, 0]
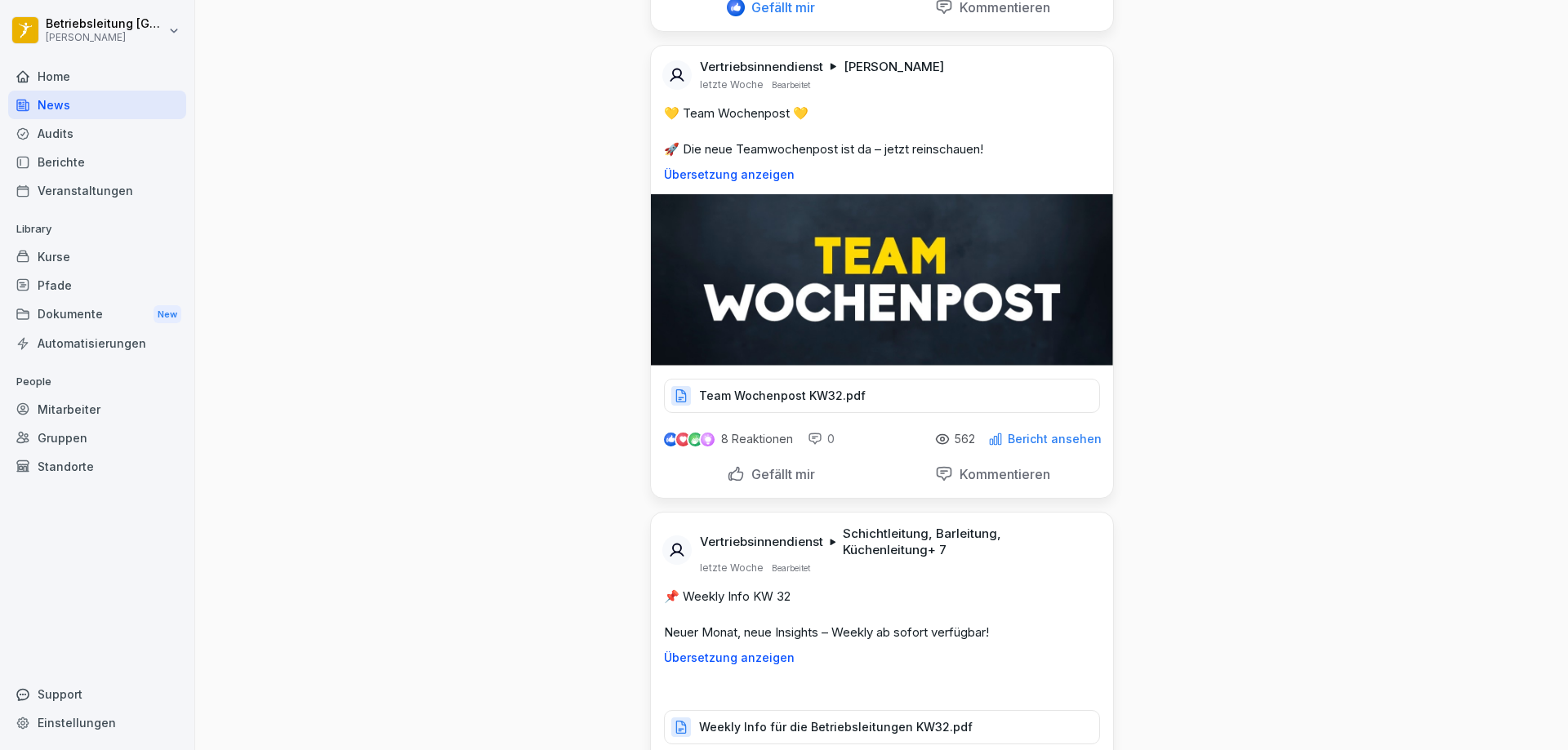
scroll to position [14119, 0]
